Goal: Task Accomplishment & Management: Manage account settings

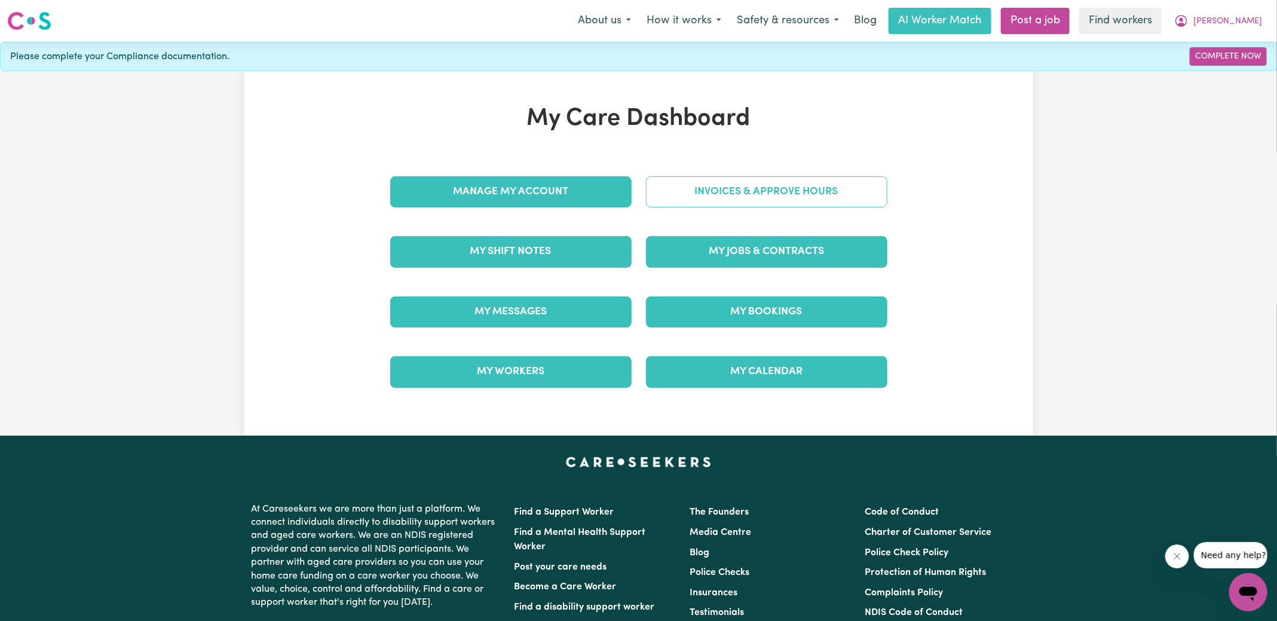
click at [682, 195] on link "Invoices & Approve Hours" at bounding box center [766, 191] width 241 height 31
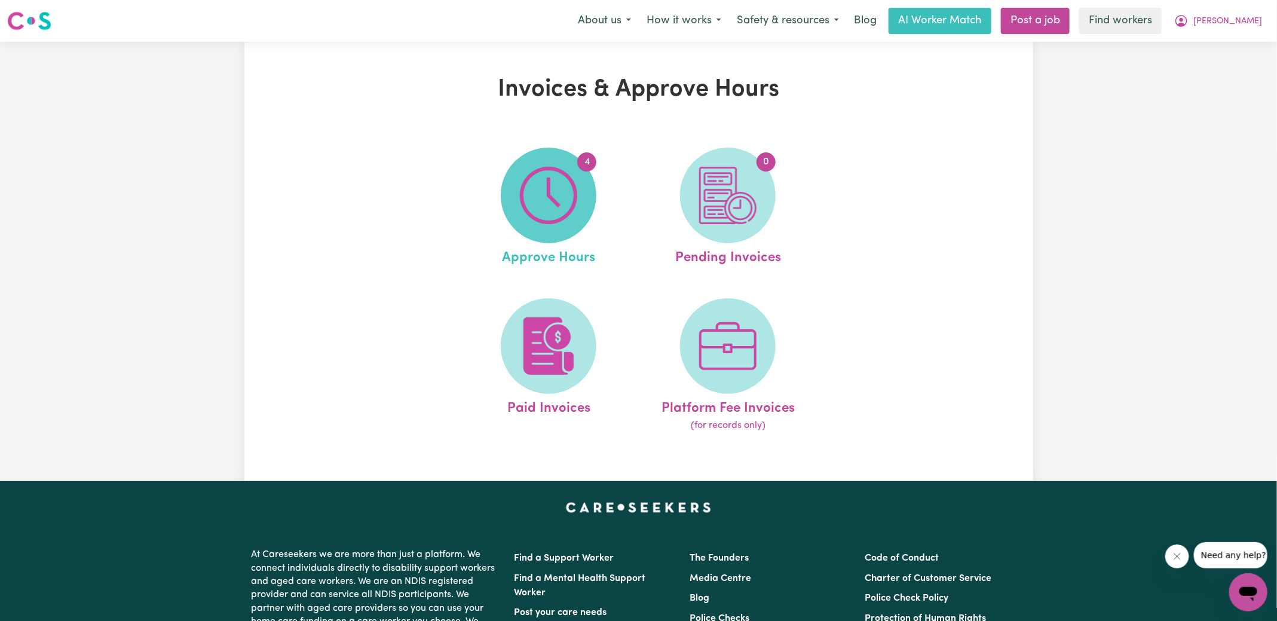
click at [529, 212] on img at bounding box center [548, 195] width 57 height 57
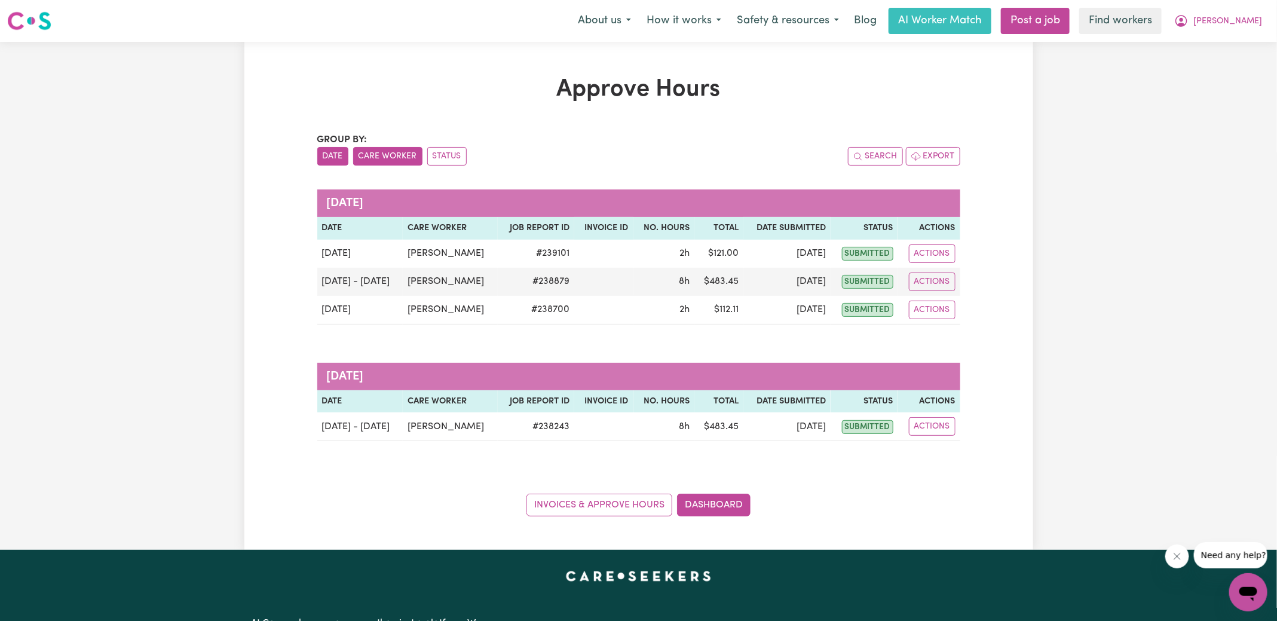
click at [378, 164] on button "Care Worker" at bounding box center [387, 156] width 69 height 19
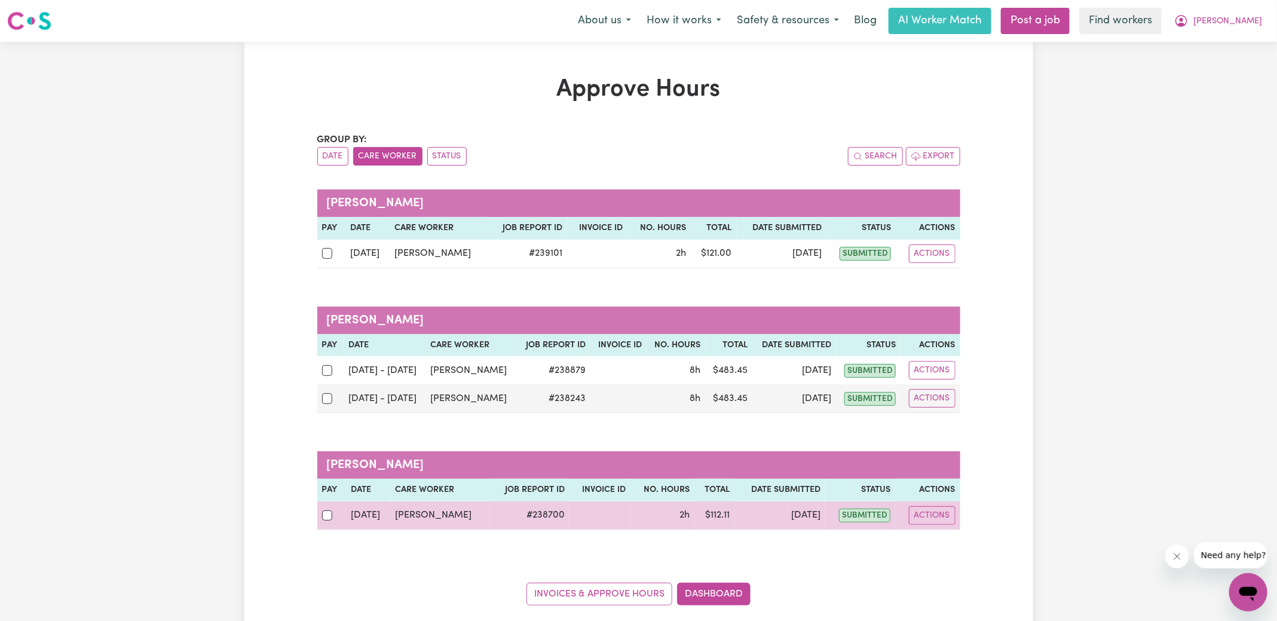
click at [957, 519] on td "Actions" at bounding box center [927, 515] width 65 height 29
click at [935, 513] on button "Actions" at bounding box center [932, 515] width 47 height 19
click at [952, 540] on link "View Job Report" at bounding box center [962, 543] width 102 height 24
select select "pm"
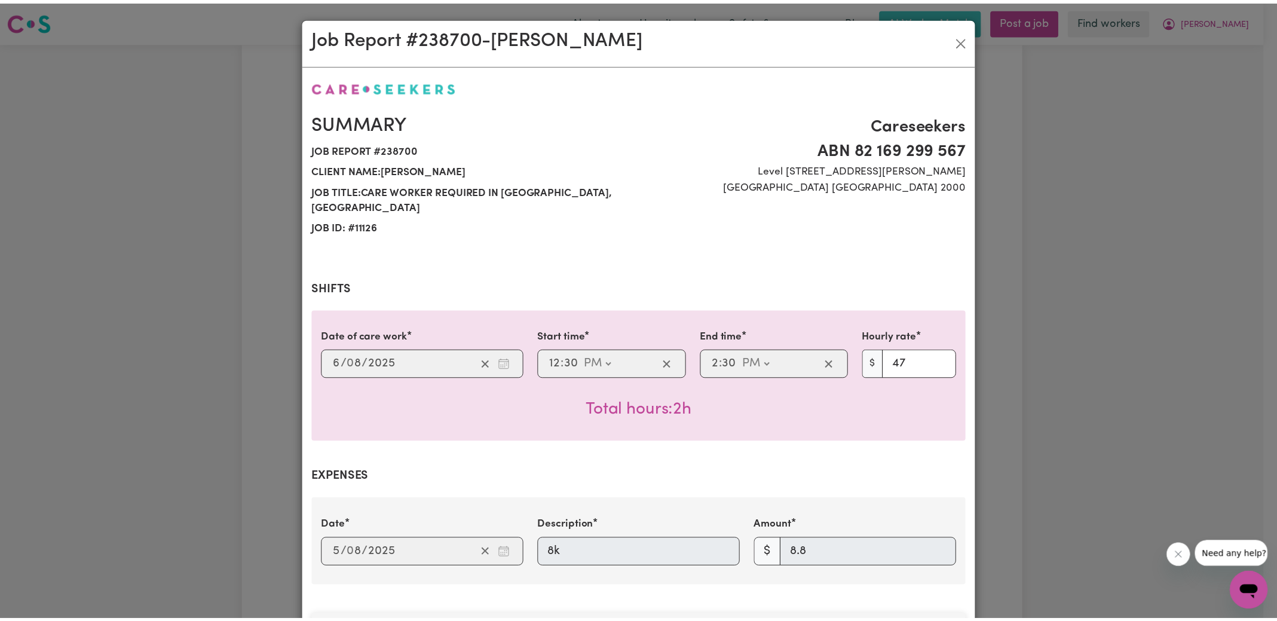
scroll to position [372, 0]
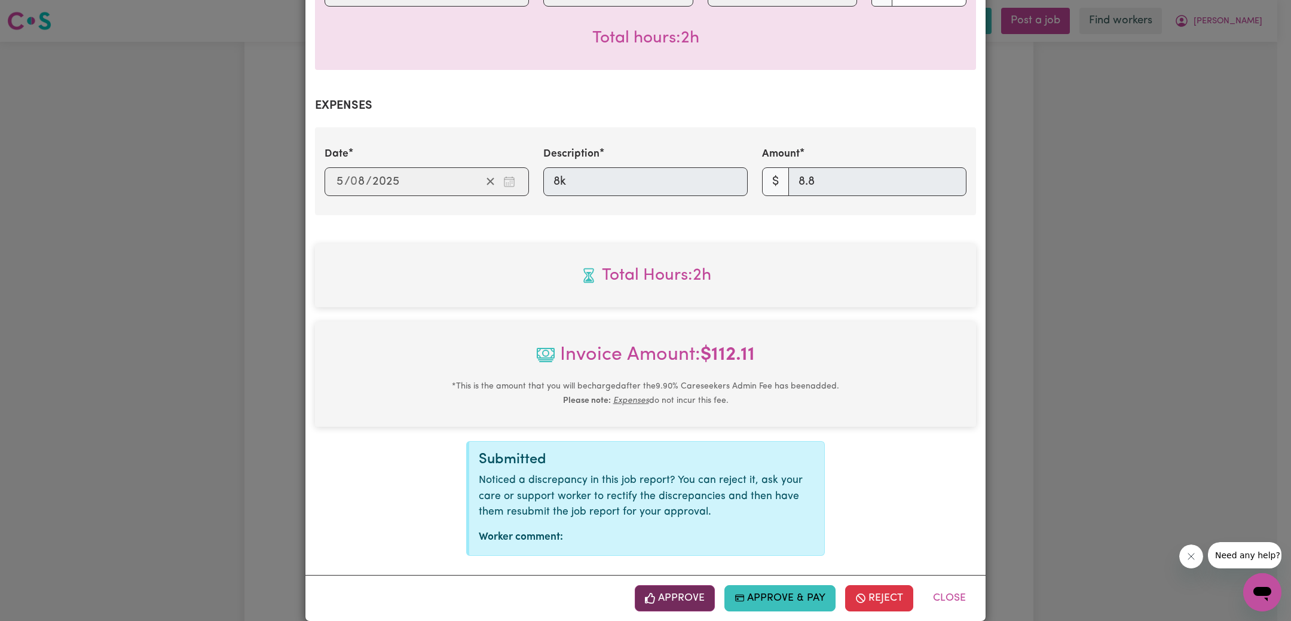
click at [682, 587] on button "Approve" at bounding box center [675, 598] width 80 height 26
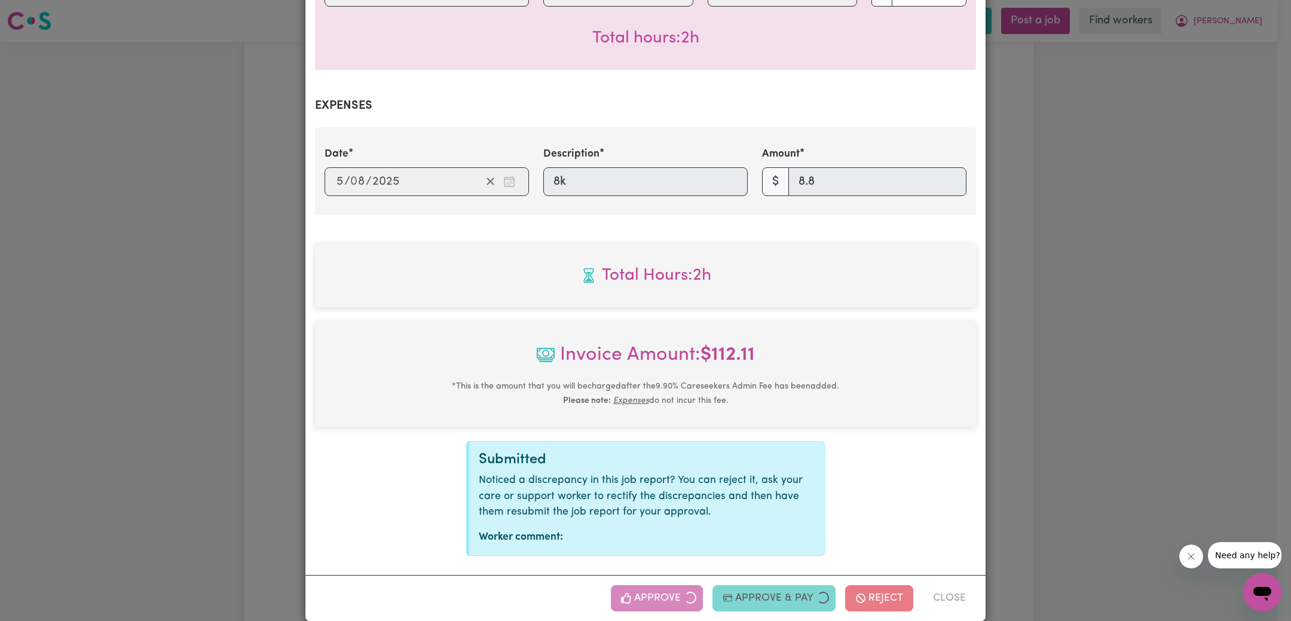
click at [1104, 404] on div "Job Report # 238700 - [PERSON_NAME] Summary Job report # 238700 Client name: [P…" at bounding box center [645, 310] width 1291 height 621
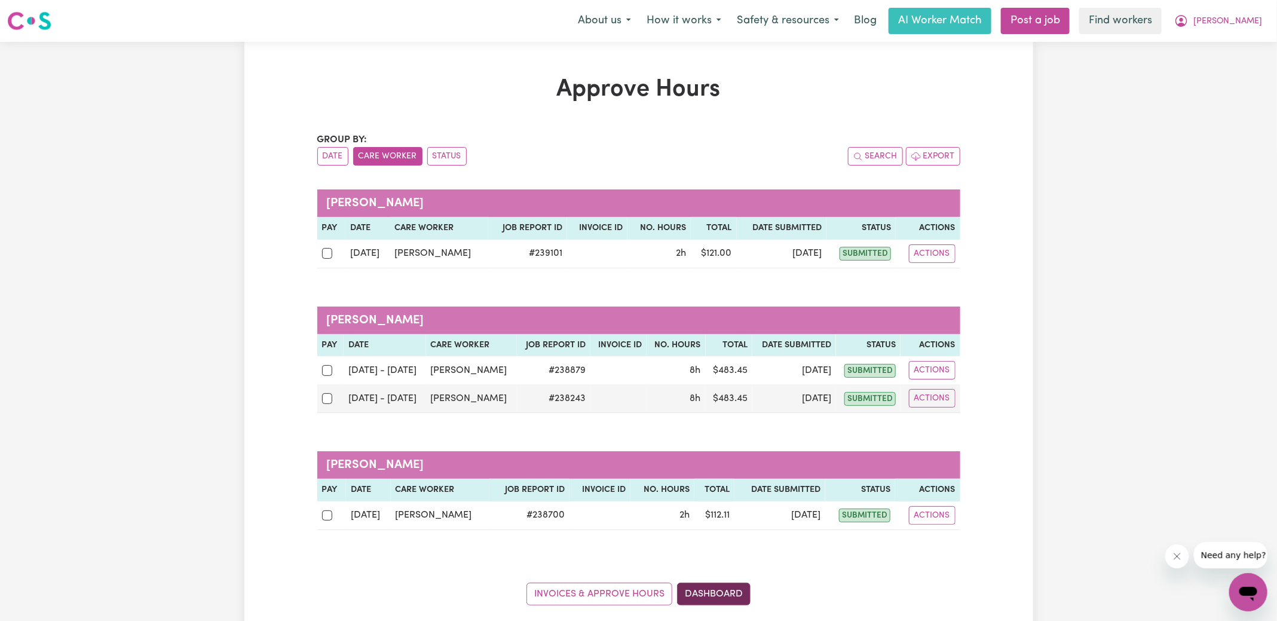
click at [704, 586] on link "Dashboard" at bounding box center [713, 594] width 73 height 23
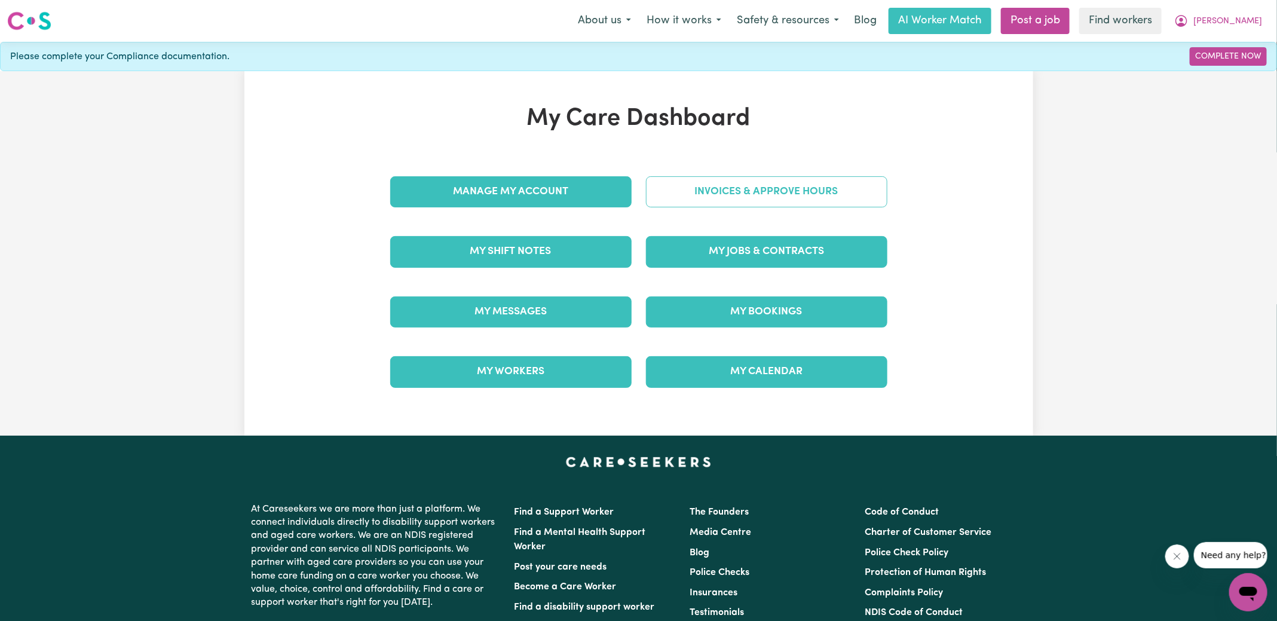
click at [715, 192] on link "Invoices & Approve Hours" at bounding box center [766, 191] width 241 height 31
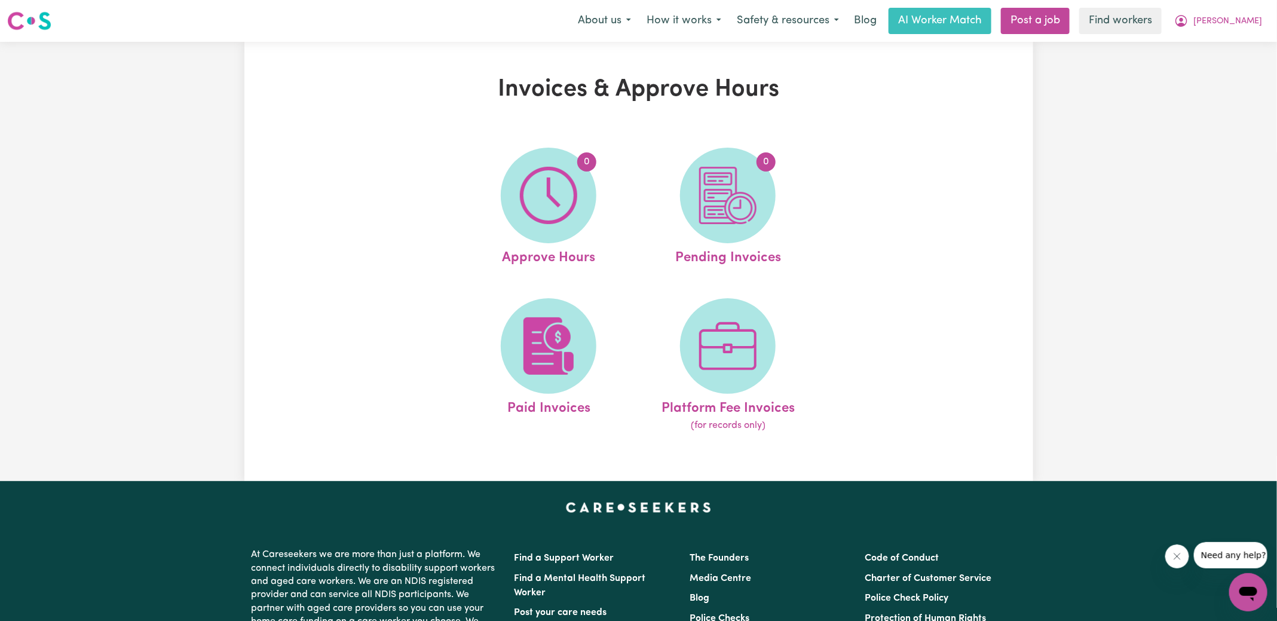
click at [715, 192] on img at bounding box center [727, 195] width 57 height 57
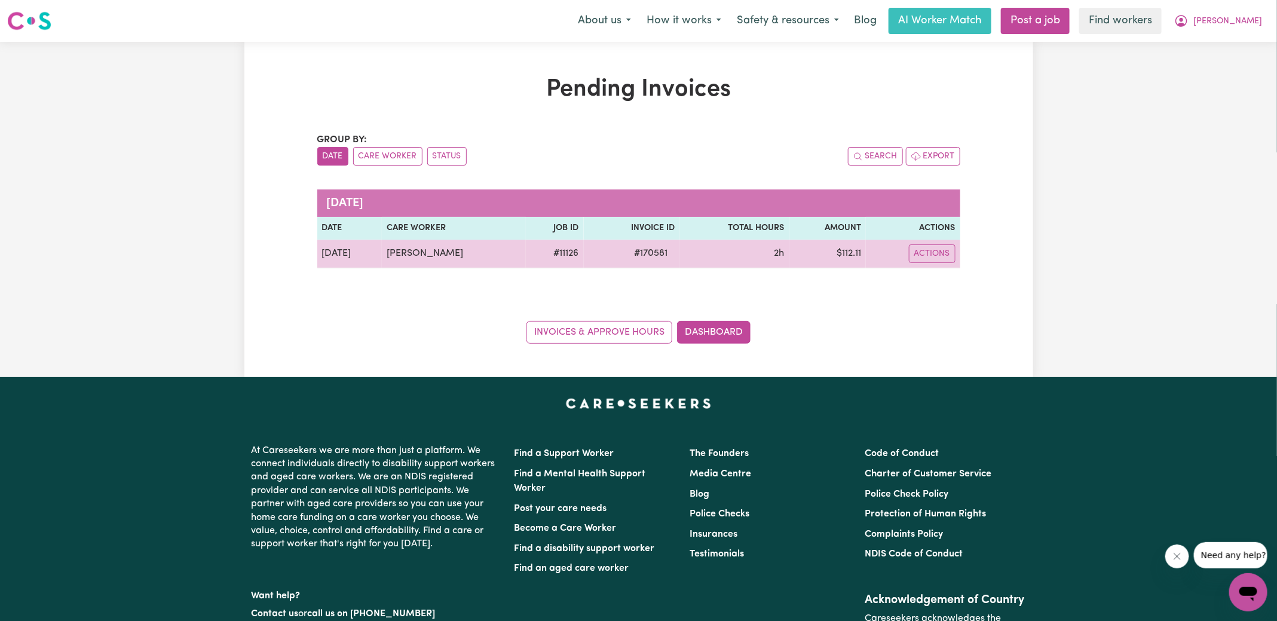
click at [634, 253] on span "# 170581" at bounding box center [651, 253] width 48 height 14
copy span "170581"
click at [845, 253] on td "$ 112.11" at bounding box center [827, 254] width 77 height 29
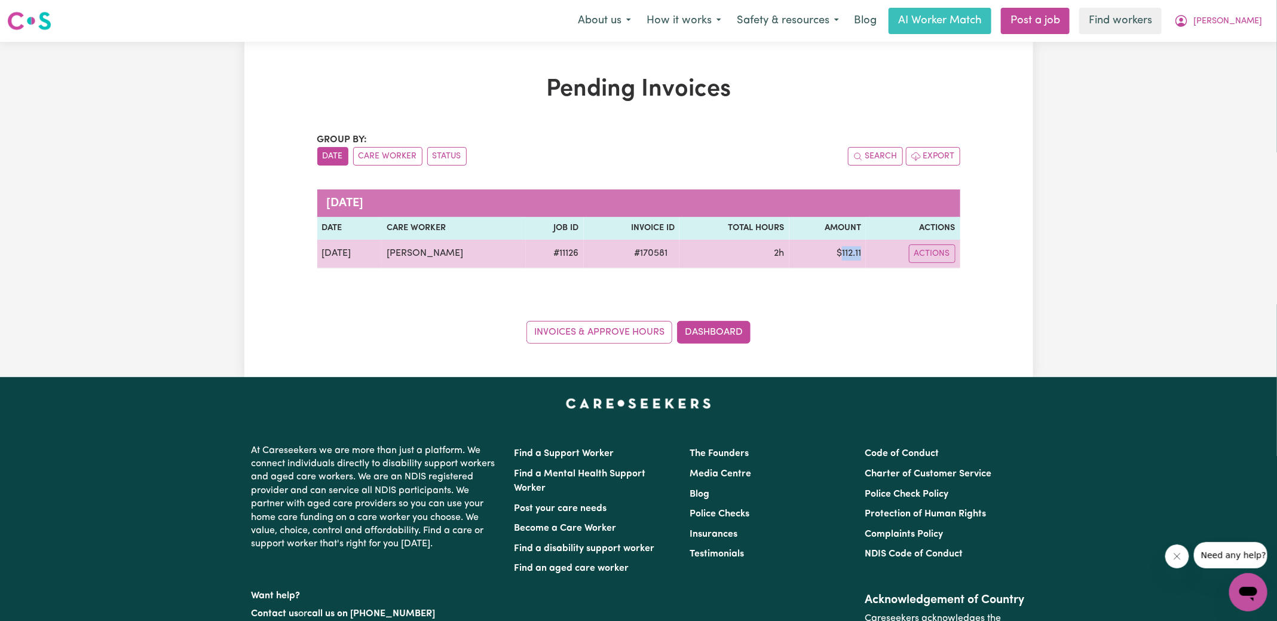
copy td "112.11"
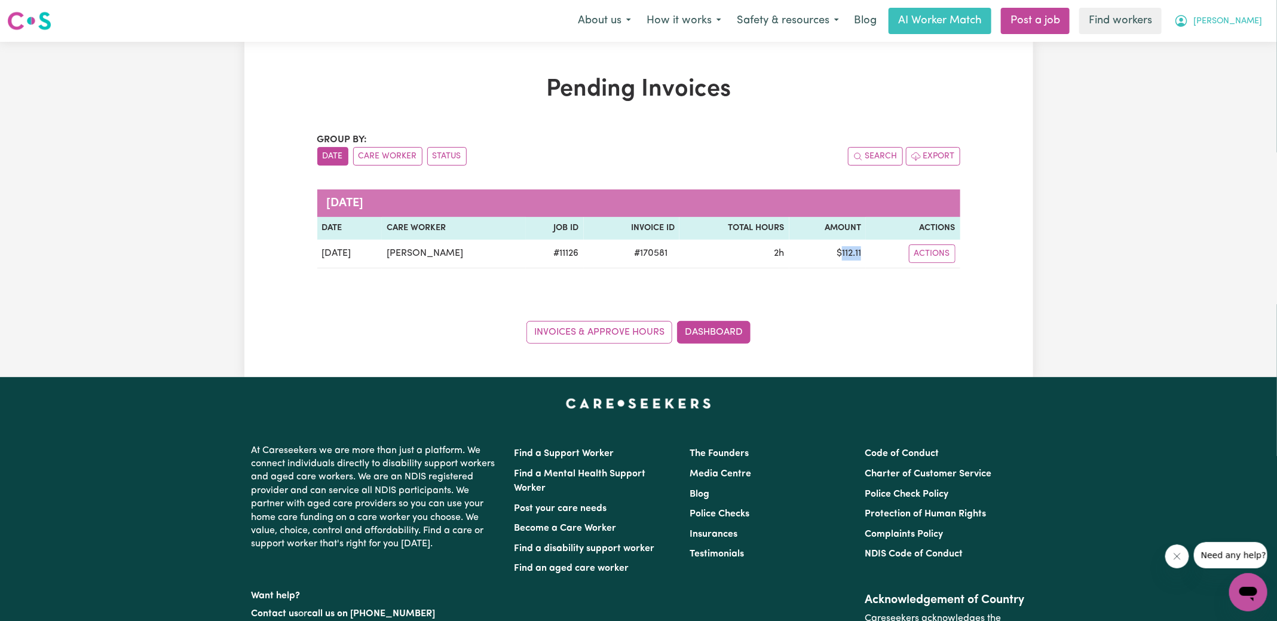
click at [1188, 17] on icon "My Account" at bounding box center [1181, 21] width 14 height 14
click at [1209, 66] on link "Logout" at bounding box center [1222, 68] width 94 height 23
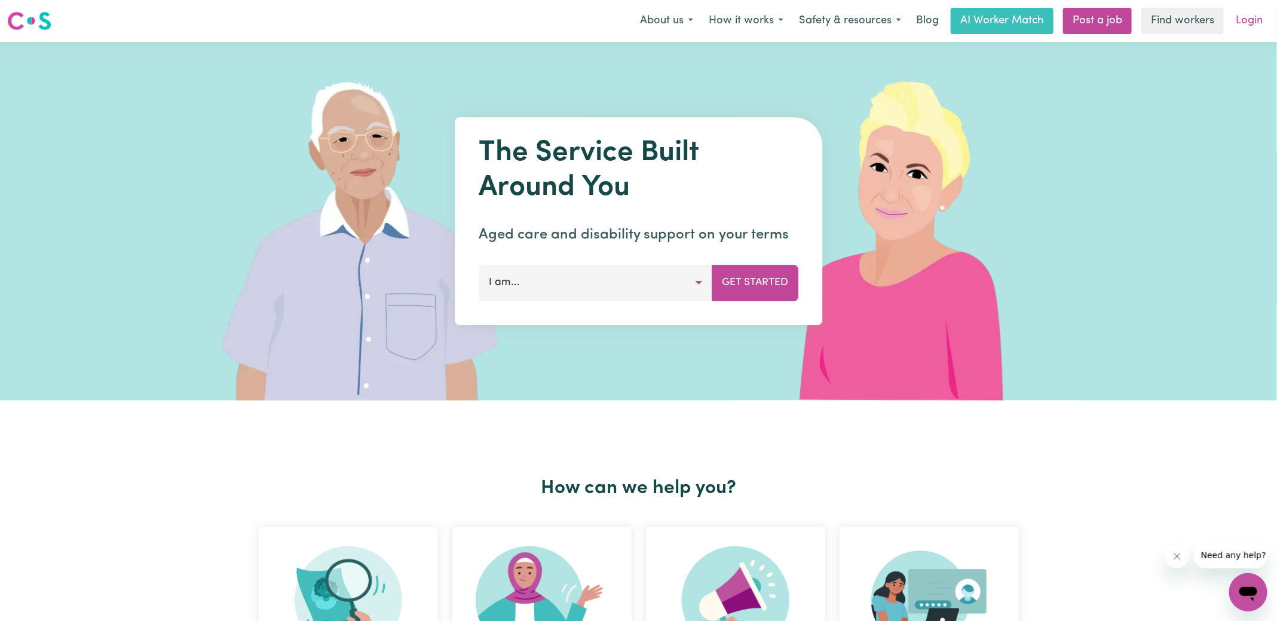
click at [1246, 22] on link "Login" at bounding box center [1248, 21] width 41 height 26
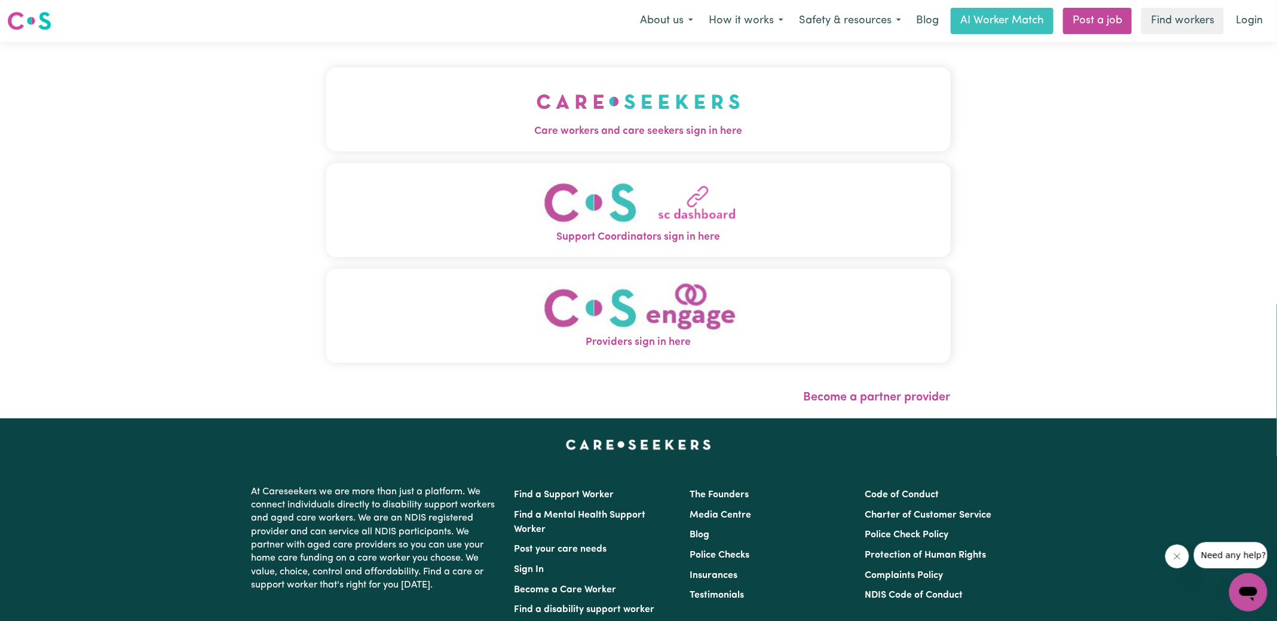
click at [480, 79] on button "Care workers and care seekers sign in here" at bounding box center [638, 110] width 624 height 84
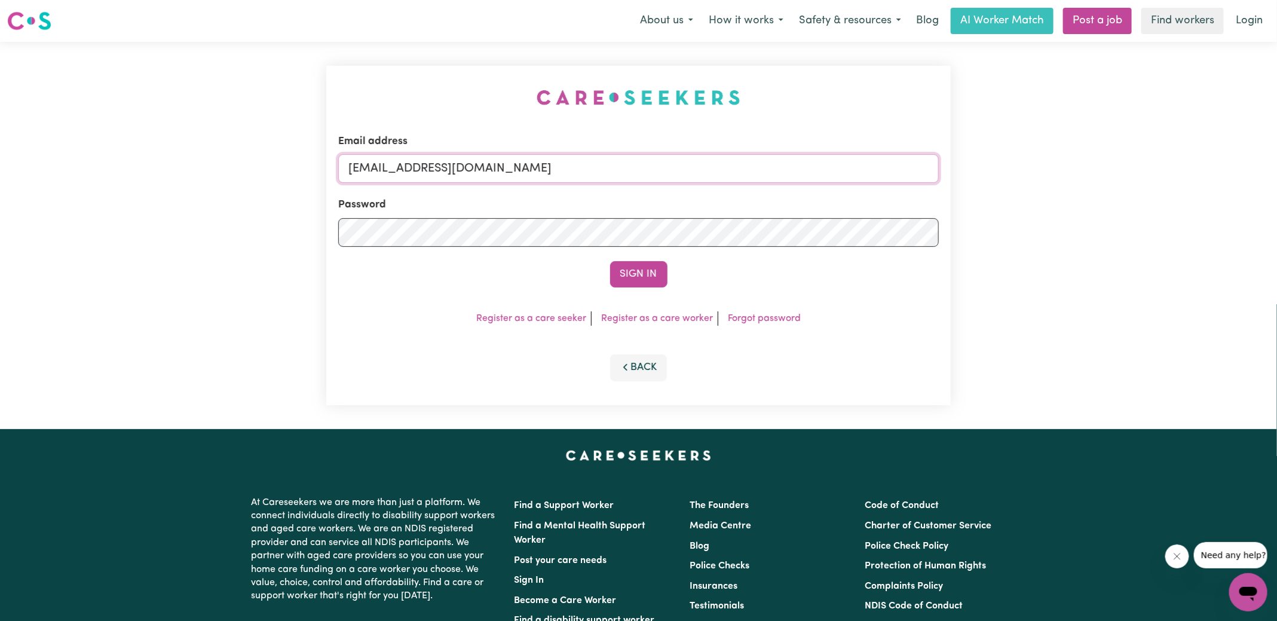
drag, startPoint x: 409, startPoint y: 168, endPoint x: 897, endPoint y: 173, distance: 488.8
click at [897, 173] on input "[EMAIL_ADDRESS][DOMAIN_NAME]" at bounding box center [638, 168] width 600 height 29
type input "[EMAIL_ADDRESS][DOMAIN_NAME]"
click at [610, 261] on button "Sign In" at bounding box center [638, 274] width 57 height 26
